Goal: Information Seeking & Learning: Learn about a topic

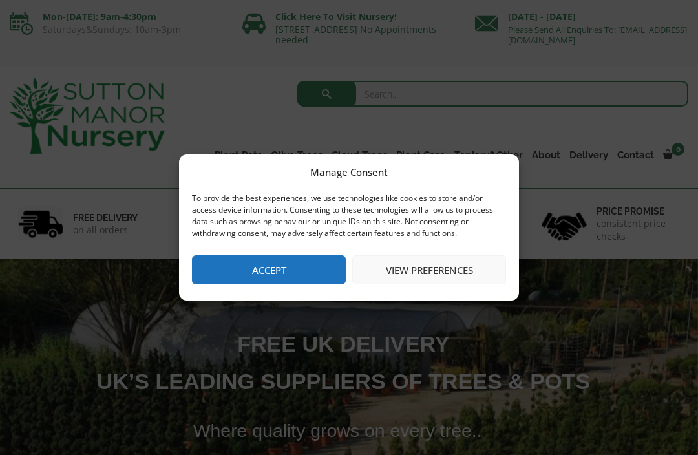
click at [277, 275] on button "Accept" at bounding box center [269, 269] width 154 height 29
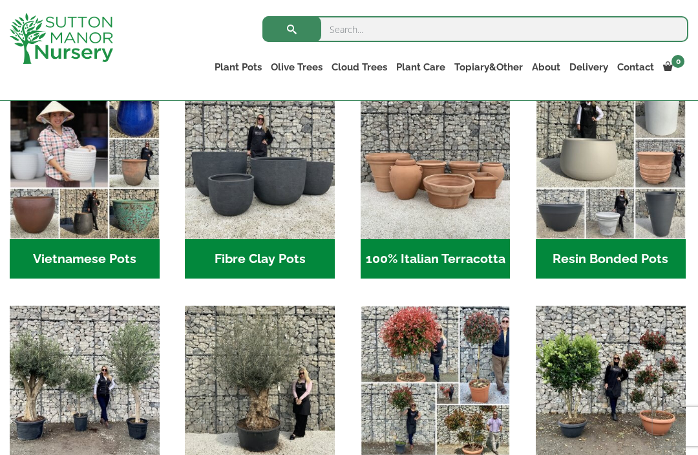
scroll to position [415, 0]
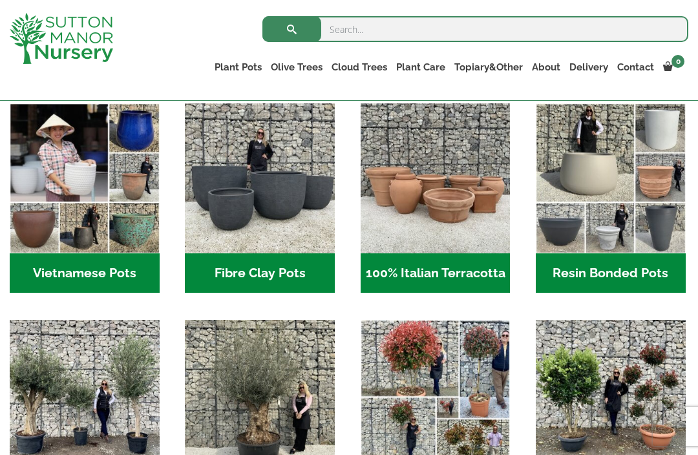
click at [83, 268] on h2 "Vietnamese Pots (55)" at bounding box center [85, 273] width 150 height 40
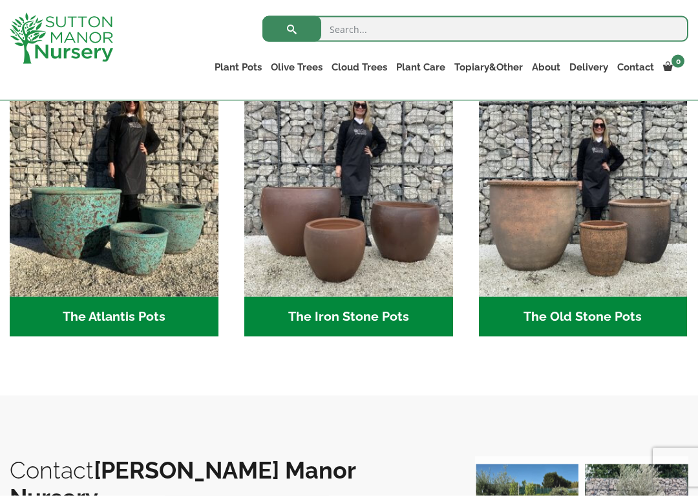
scroll to position [676, 0]
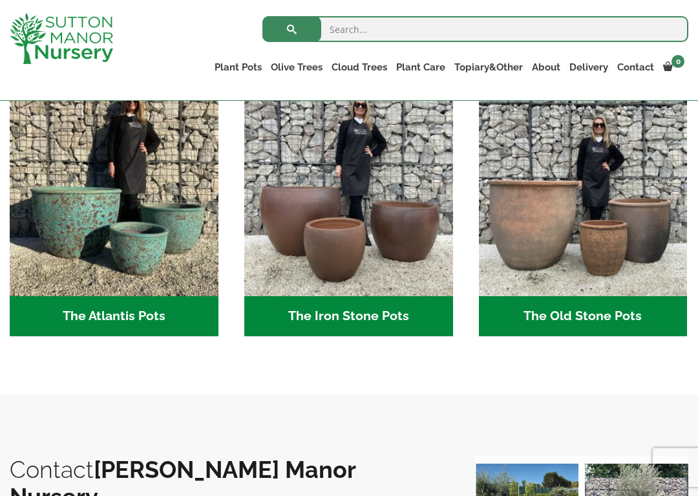
click at [68, 206] on img "Visit product category The Atlantis Pots" at bounding box center [114, 192] width 209 height 209
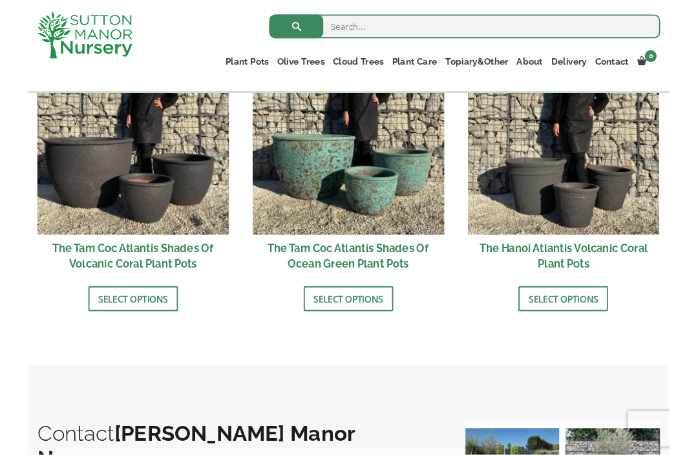
scroll to position [1132, 0]
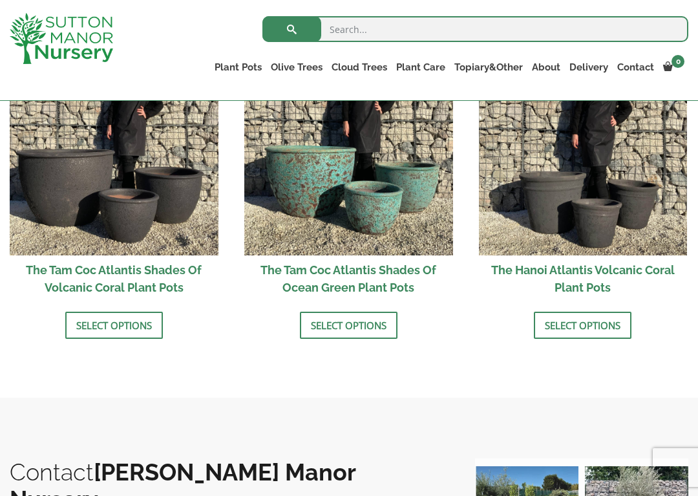
click at [350, 323] on link "Select options" at bounding box center [349, 324] width 98 height 27
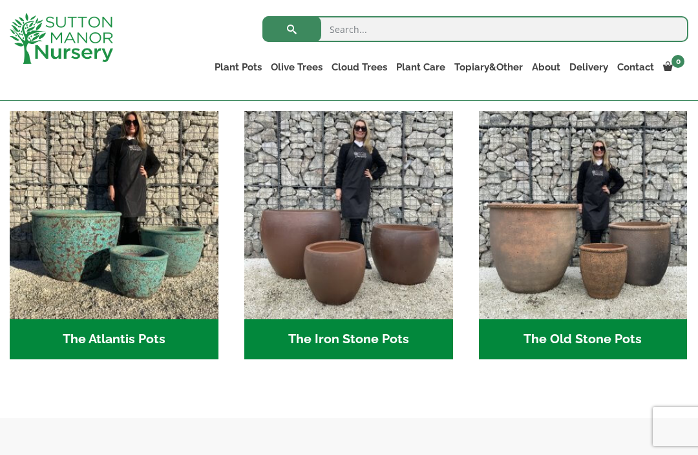
scroll to position [676, 0]
click at [616, 270] on img "Visit product category The Old Stone Pots" at bounding box center [583, 215] width 209 height 209
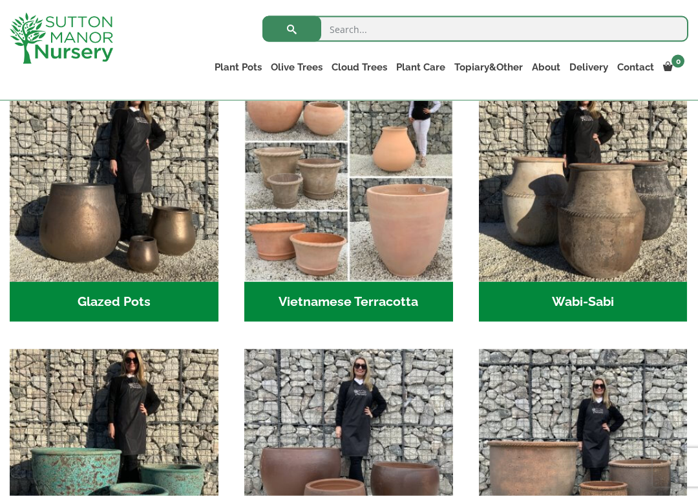
scroll to position [415, 0]
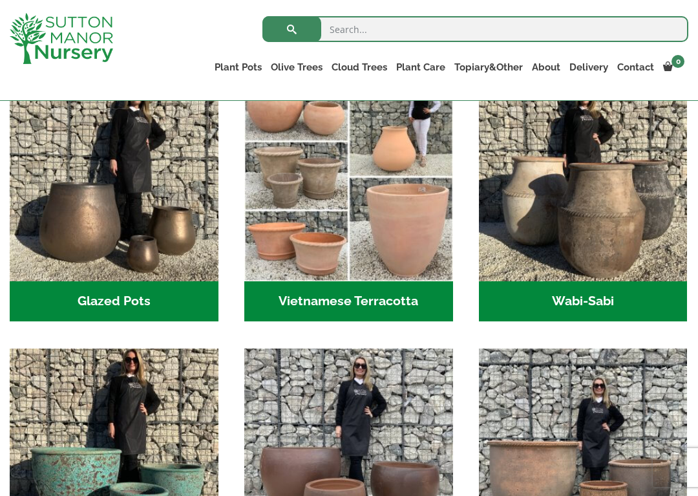
click at [410, 231] on img "Visit product category Vietnamese Terracotta" at bounding box center [348, 176] width 209 height 209
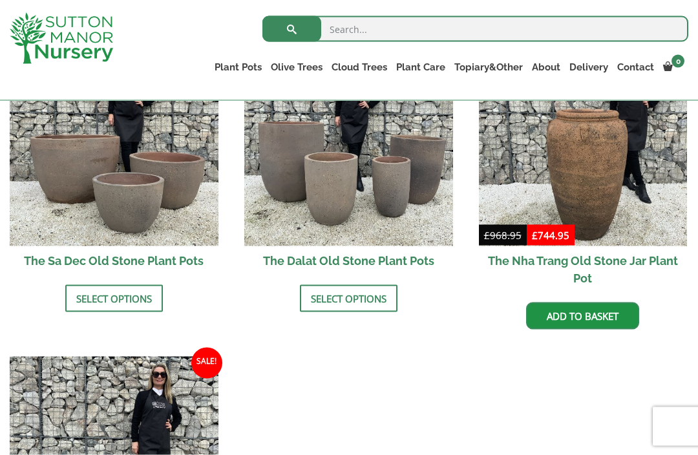
scroll to position [838, 0]
click at [350, 295] on link "Select options" at bounding box center [349, 297] width 98 height 27
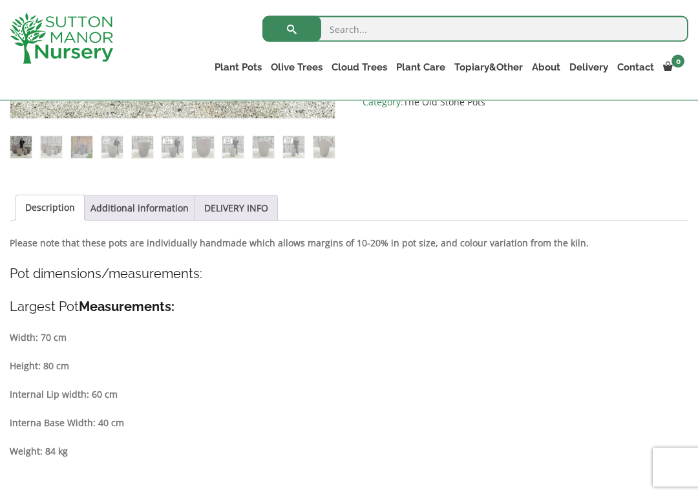
scroll to position [507, 0]
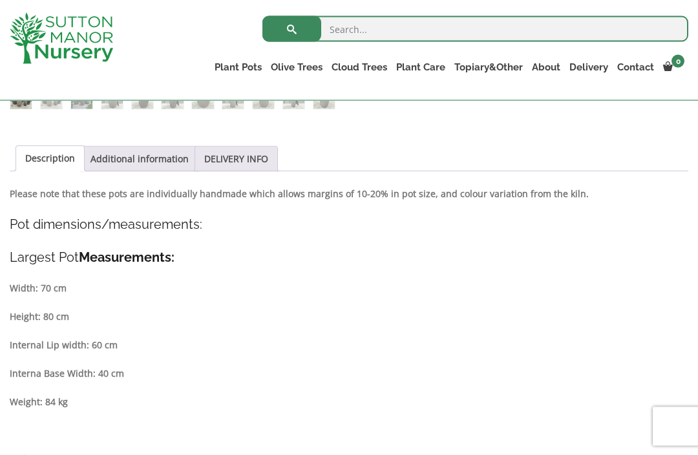
scroll to position [549, 0]
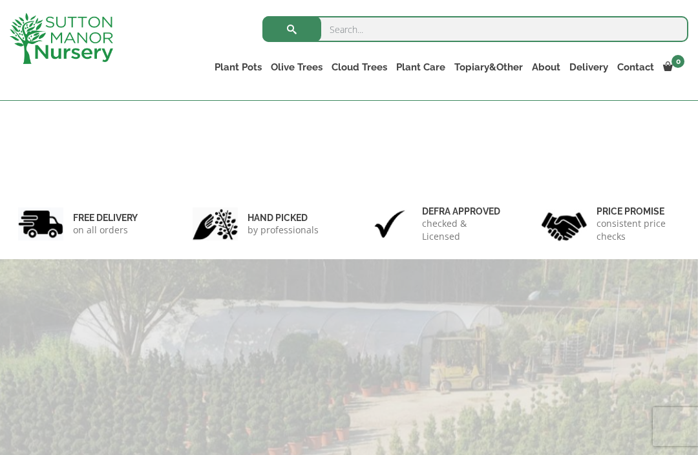
scroll to position [415, 0]
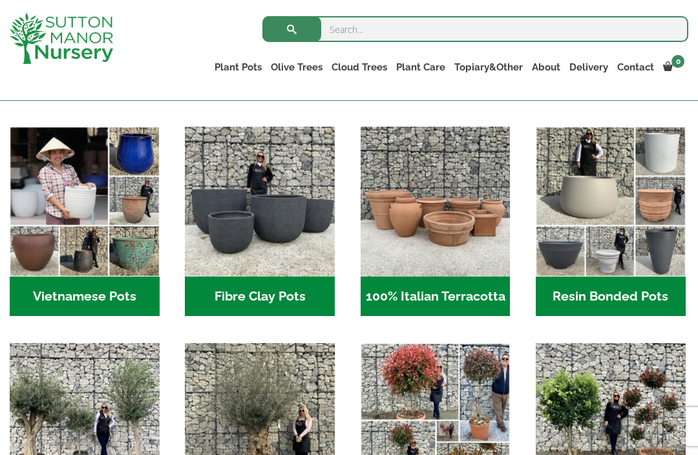
click at [613, 293] on h2 "Resin Bonded Pots (212)" at bounding box center [611, 297] width 150 height 40
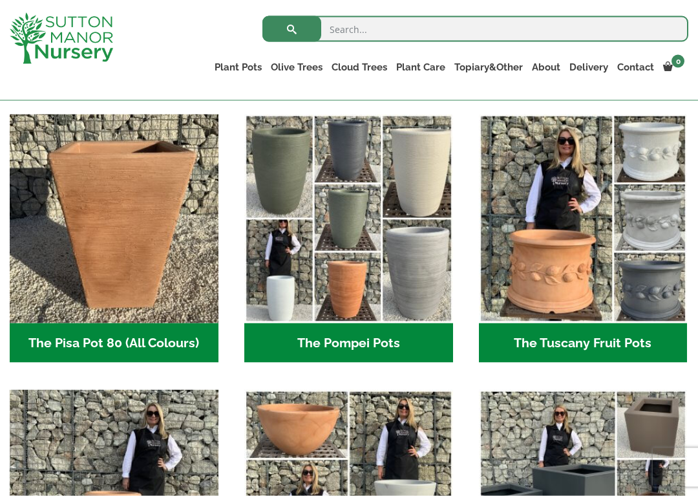
scroll to position [919, 0]
click at [96, 235] on img "Visit product category The Pisa Pot 80 (All Colours)" at bounding box center [114, 218] width 209 height 209
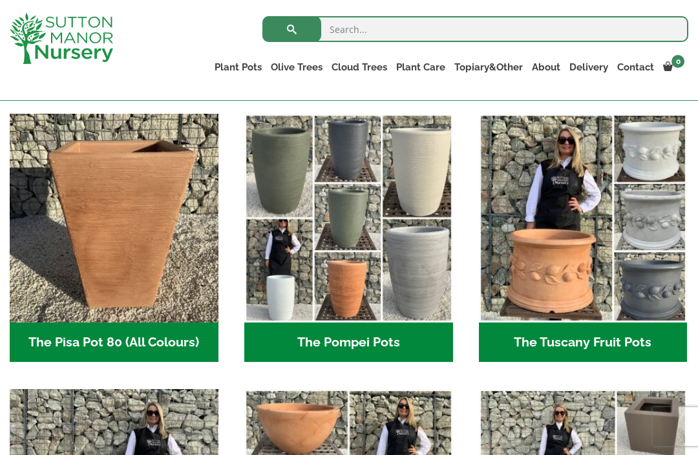
click at [366, 284] on img "Visit product category The Pompei Pots" at bounding box center [348, 218] width 209 height 209
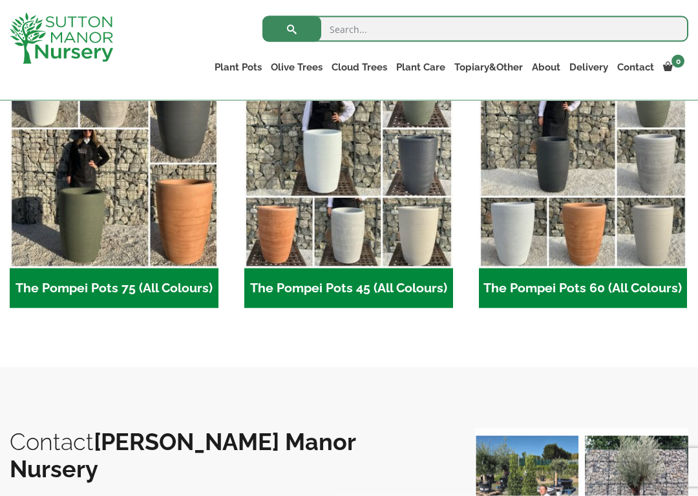
scroll to position [381, 0]
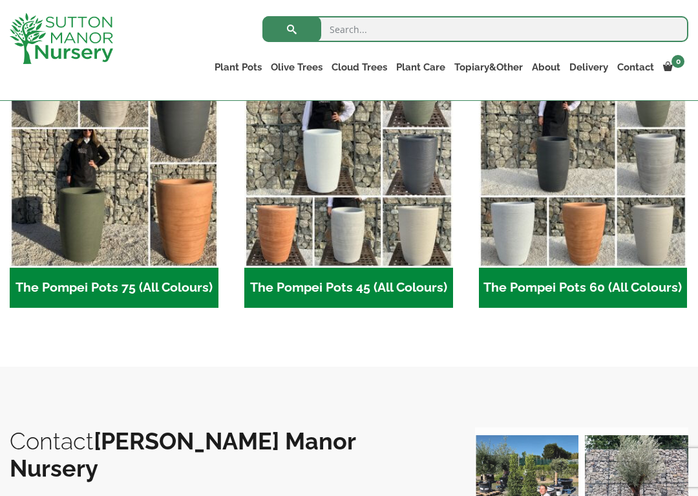
click at [593, 235] on img "Visit product category The Pompei Pots 60 (All Colours)" at bounding box center [583, 163] width 209 height 209
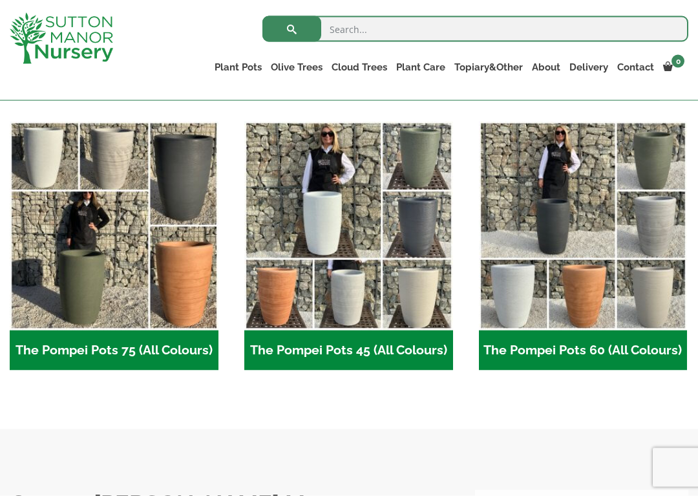
scroll to position [319, 0]
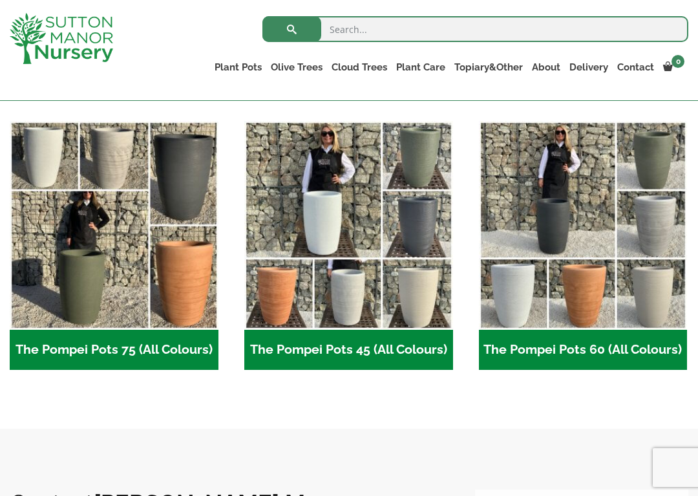
click at [163, 282] on img "Visit product category The Pompei Pots 75 (All Colours)" at bounding box center [114, 225] width 209 height 209
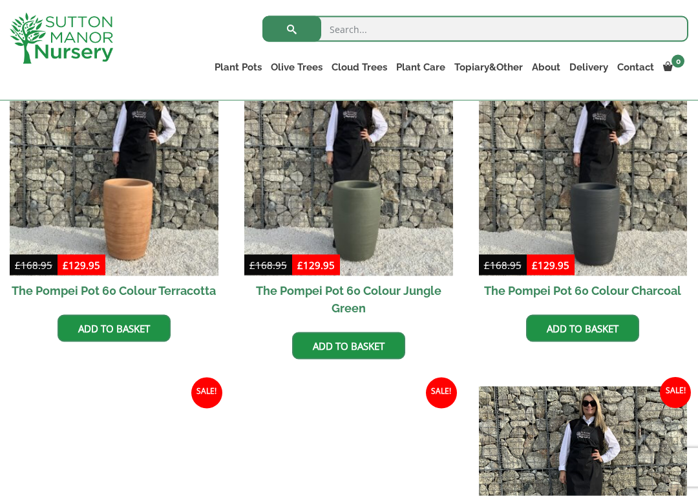
scroll to position [364, 0]
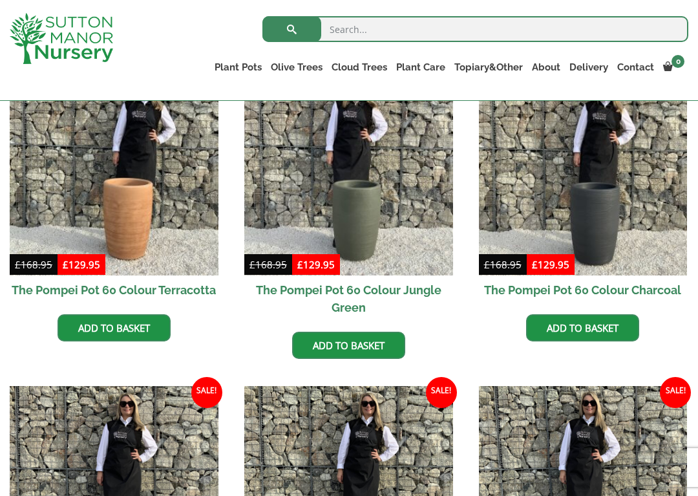
click at [133, 221] on img at bounding box center [114, 171] width 209 height 209
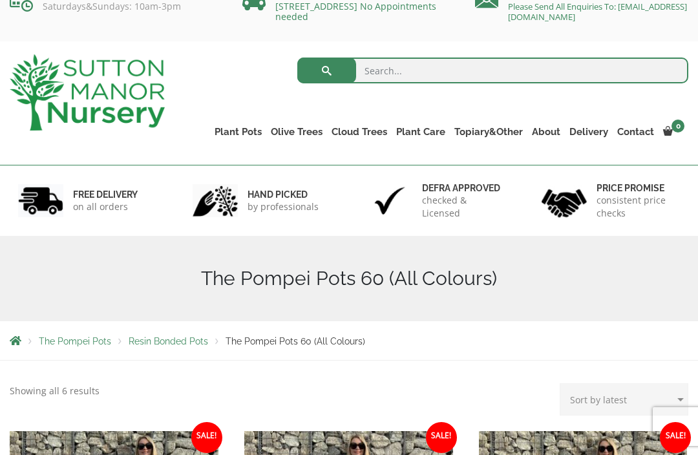
scroll to position [0, 0]
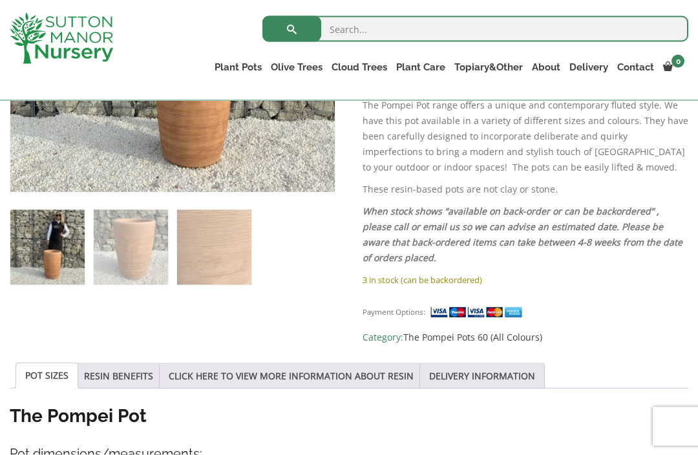
scroll to position [422, 0]
